Goal: Information Seeking & Learning: Learn about a topic

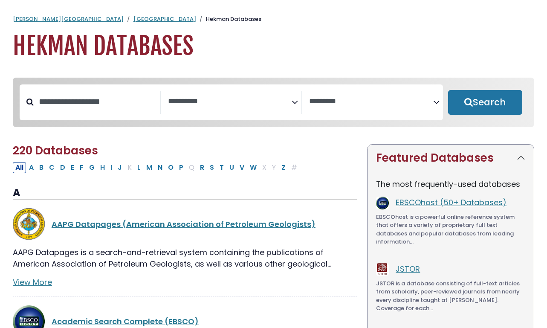
select select "Database Subject Filter"
select select "Database Vendors Filter"
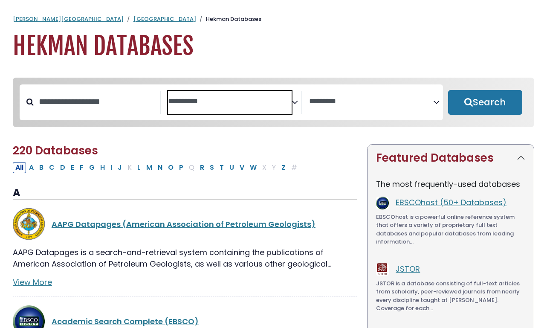
click at [187, 105] on textarea "Search" at bounding box center [230, 101] width 124 height 9
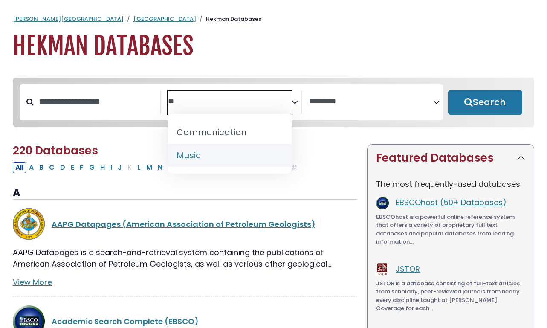
type textarea "**"
select select "*****"
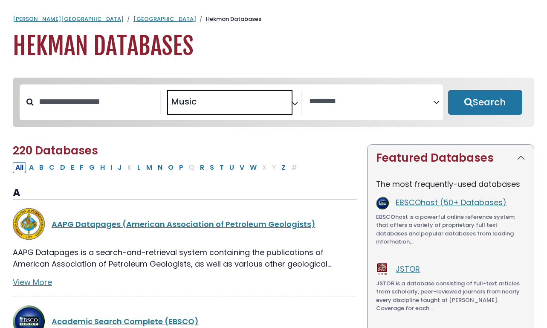
scroll to position [309, 0]
click at [474, 102] on button "Search" at bounding box center [485, 102] width 75 height 25
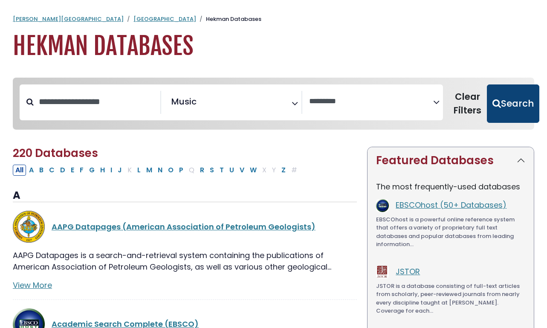
select select "Database Vendors Filter"
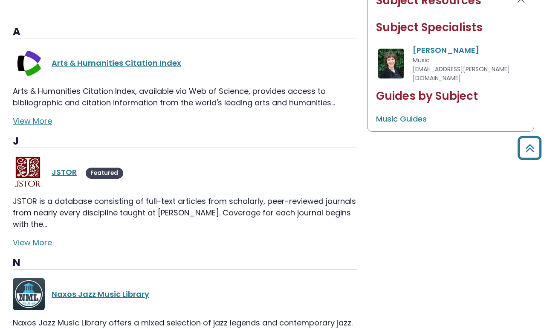
scroll to position [495, 0]
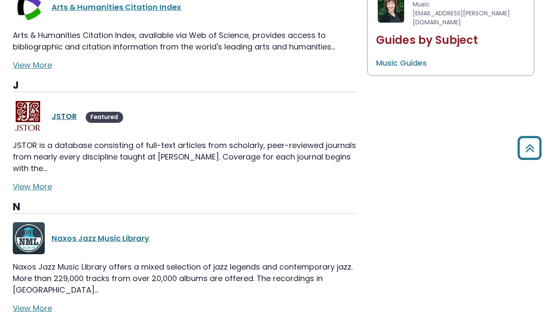
click at [69, 111] on link "JSTOR" at bounding box center [64, 116] width 25 height 11
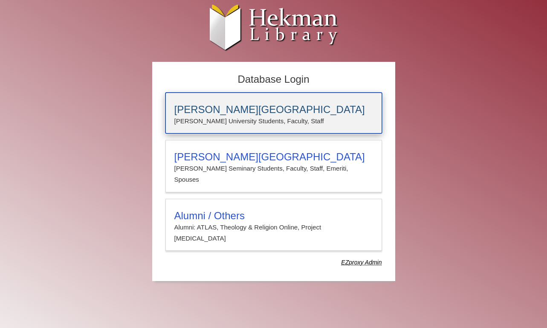
click at [226, 116] on p "[PERSON_NAME] University Students, Faculty, Staff" at bounding box center [273, 121] width 199 height 11
